Goal: Task Accomplishment & Management: Manage account settings

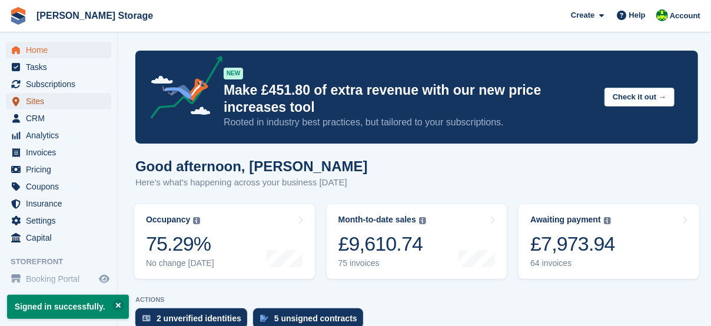
click at [37, 102] on span "Sites" at bounding box center [61, 101] width 71 height 16
click at [39, 120] on span "CRM" at bounding box center [61, 118] width 71 height 16
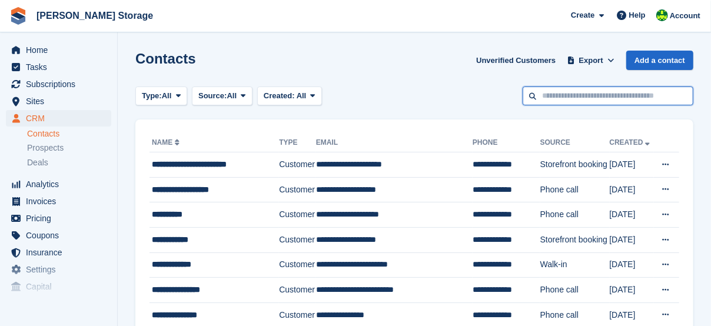
click at [619, 99] on input "text" at bounding box center [608, 96] width 171 height 19
type input "****"
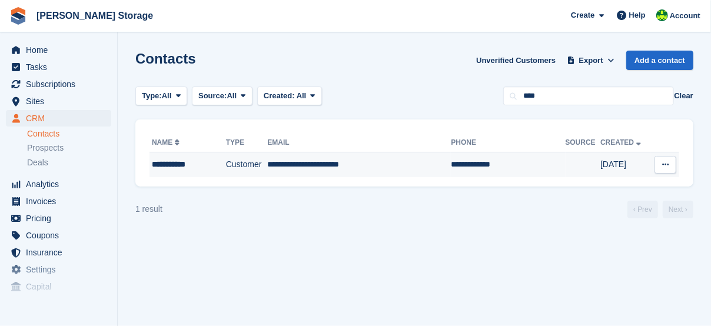
click at [345, 168] on td "**********" at bounding box center [359, 164] width 184 height 25
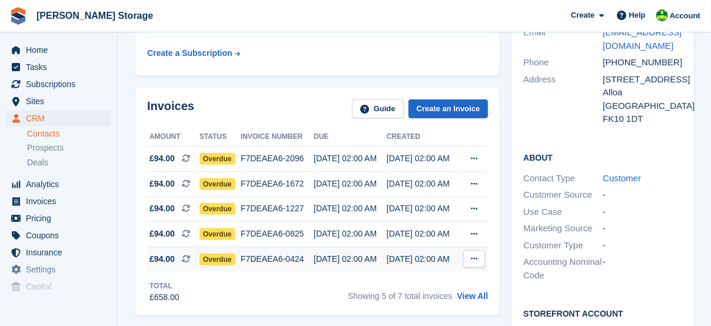
scroll to position [333, 0]
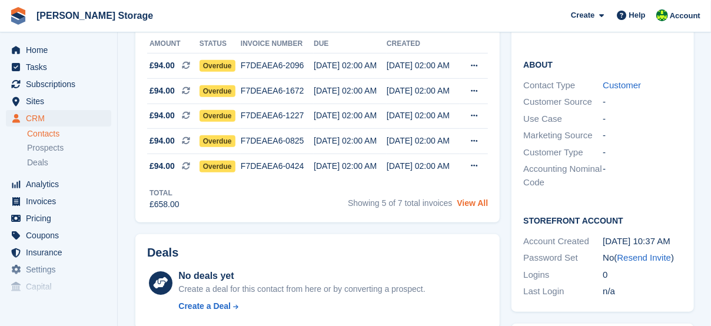
click at [471, 198] on link "View All" at bounding box center [472, 202] width 31 height 9
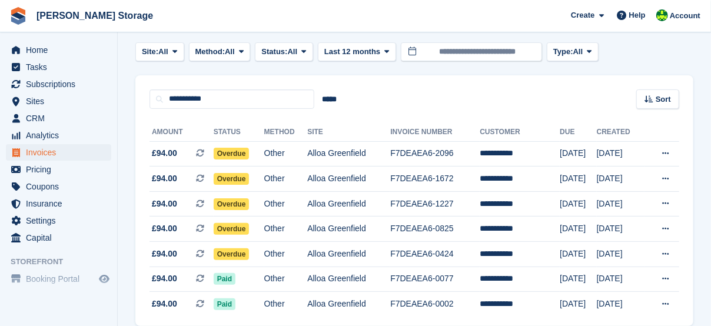
scroll to position [105, 0]
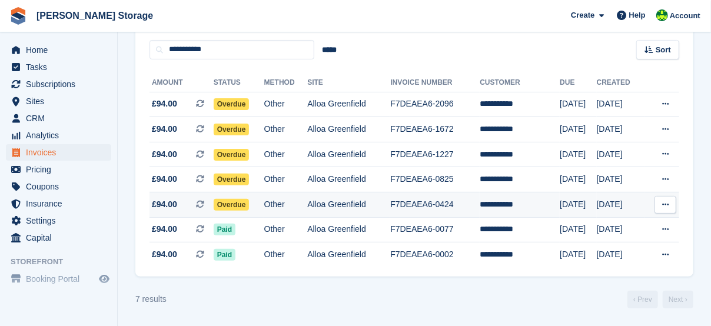
click at [235, 204] on span "Overdue" at bounding box center [232, 205] width 36 height 12
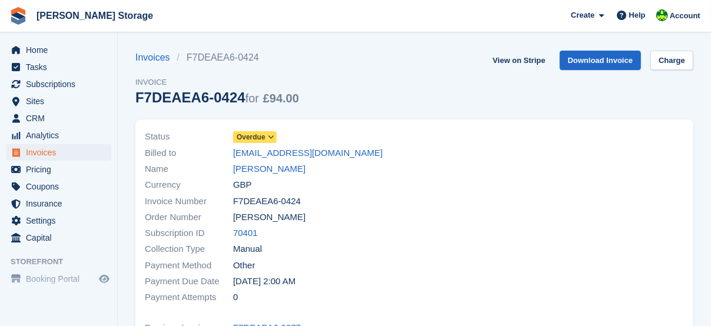
drag, startPoint x: 263, startPoint y: 130, endPoint x: 261, endPoint y: 136, distance: 6.1
click at [263, 131] on link "Overdue" at bounding box center [255, 137] width 44 height 14
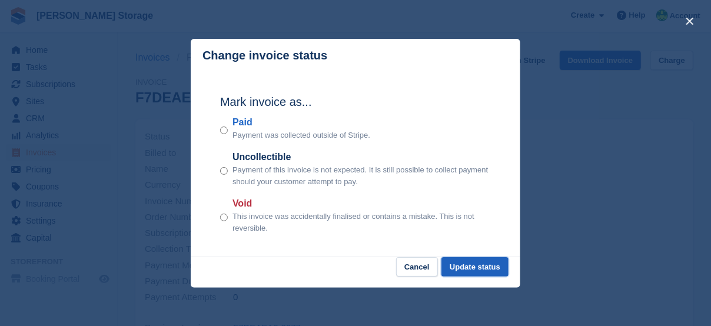
click at [473, 269] on button "Update status" at bounding box center [474, 266] width 67 height 19
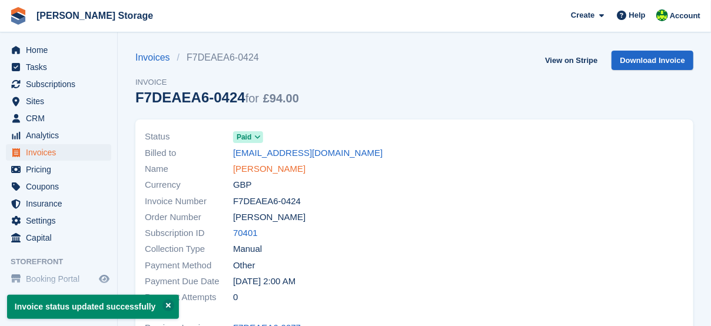
click at [262, 168] on link "Zaid Jerjis" at bounding box center [269, 169] width 72 height 14
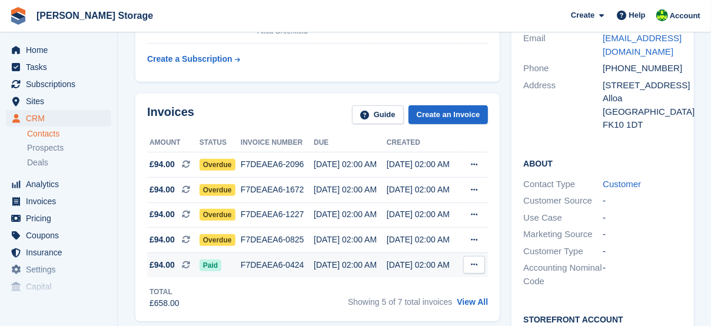
scroll to position [235, 0]
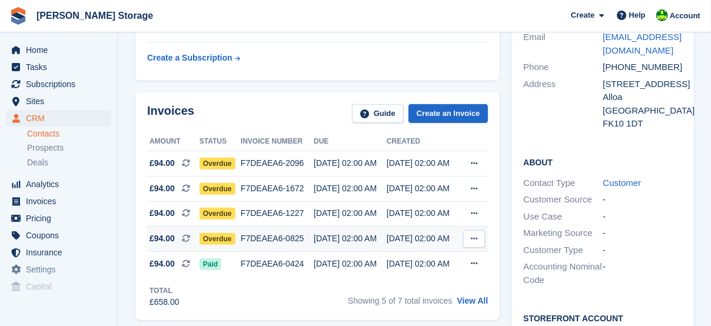
click at [223, 238] on span "Overdue" at bounding box center [218, 239] width 36 height 12
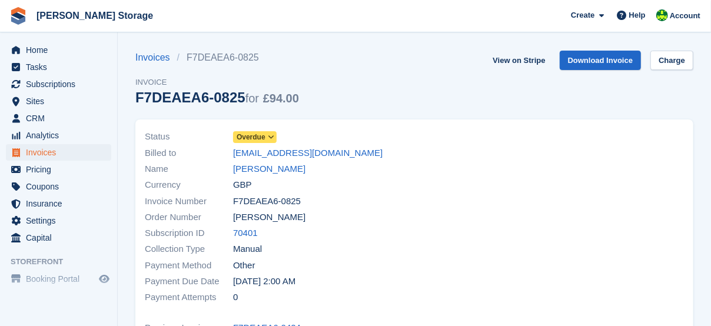
click at [272, 140] on icon at bounding box center [271, 137] width 6 height 7
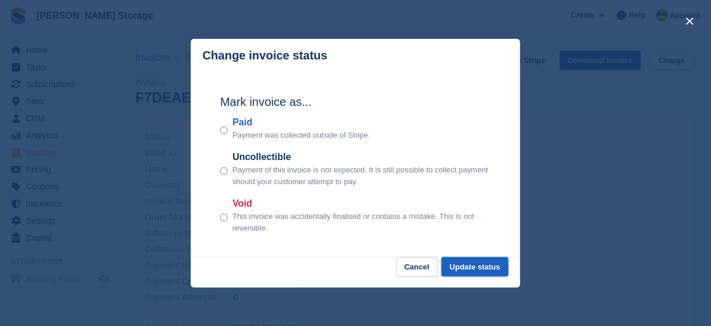
click at [488, 264] on button "Update status" at bounding box center [474, 266] width 67 height 19
